Goal: Find specific page/section: Find specific page/section

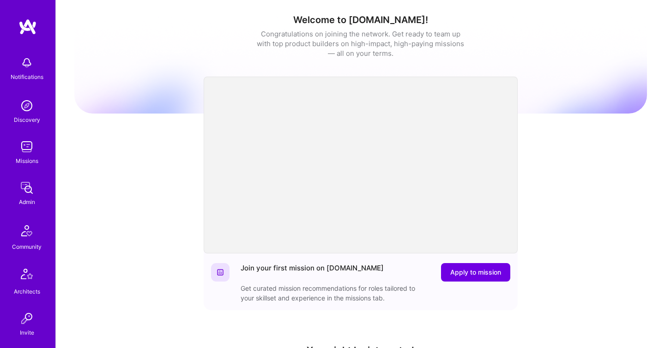
click at [25, 195] on img at bounding box center [27, 188] width 18 height 18
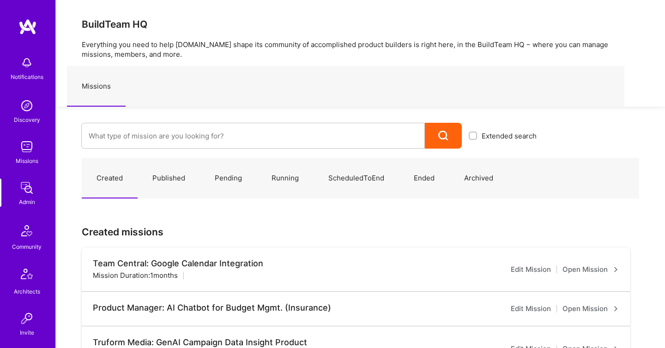
scroll to position [272, 0]
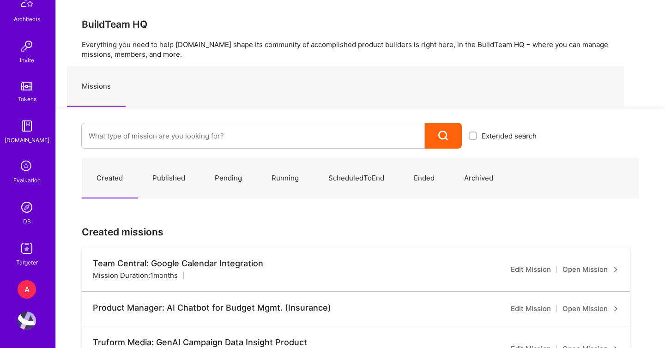
click at [28, 212] on img at bounding box center [27, 207] width 18 height 18
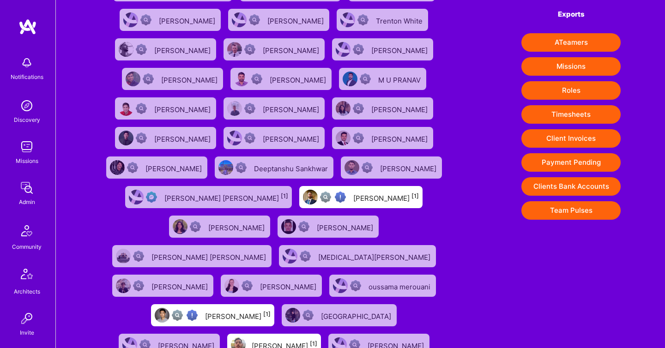
scroll to position [237, 0]
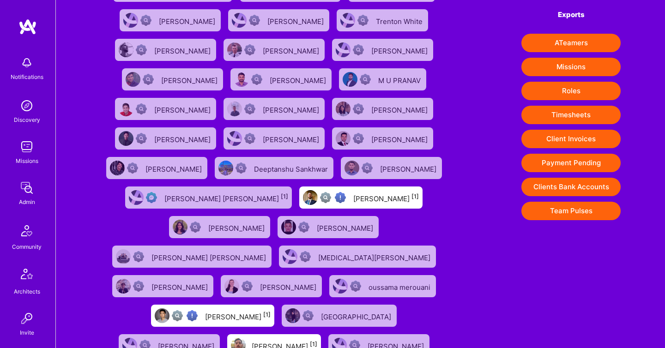
click at [569, 140] on button "Client Invoices" at bounding box center [570, 139] width 99 height 18
